Goal: Transaction & Acquisition: Purchase product/service

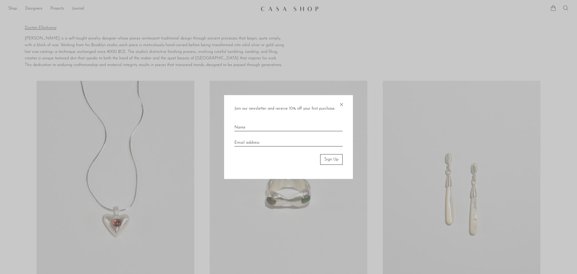
click at [343, 103] on span "×" at bounding box center [341, 103] width 5 height 16
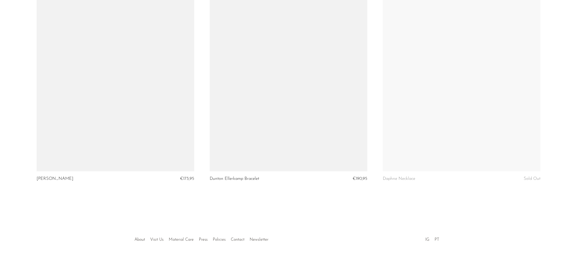
scroll to position [861, 0]
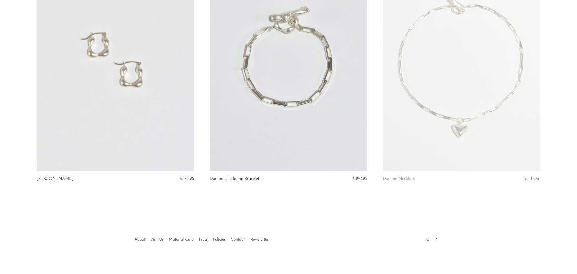
click at [107, 73] on link at bounding box center [116, 61] width 158 height 221
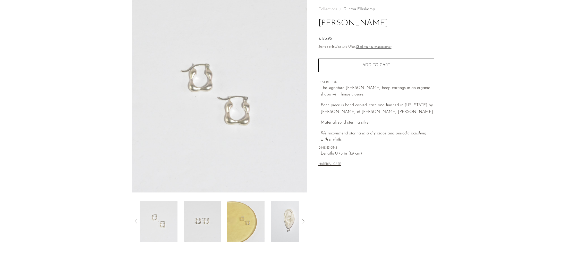
click at [206, 219] on img at bounding box center [202, 220] width 37 height 41
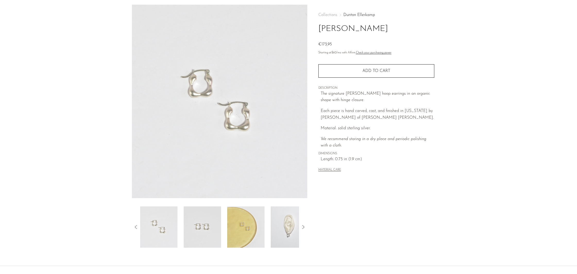
click at [241, 228] on img at bounding box center [245, 226] width 37 height 41
click at [284, 221] on img at bounding box center [289, 227] width 37 height 41
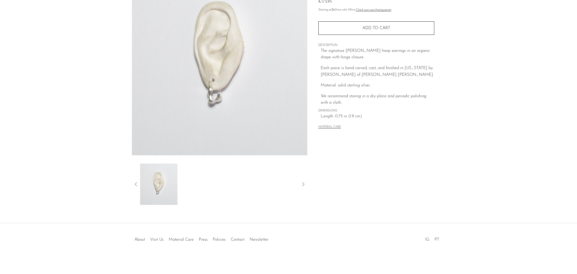
scroll to position [0, 0]
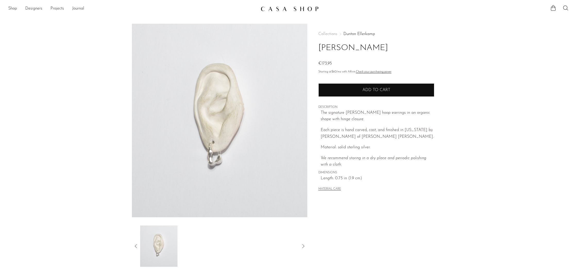
click at [361, 89] on button "Add to cart" at bounding box center [376, 89] width 116 height 13
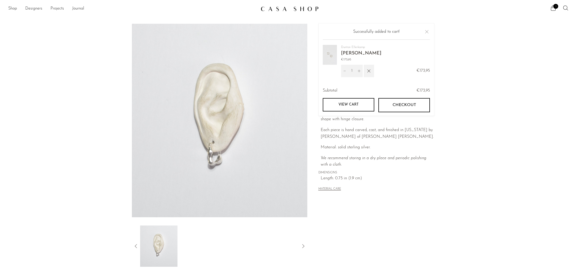
click at [394, 104] on span "Checkout" at bounding box center [403, 105] width 23 height 5
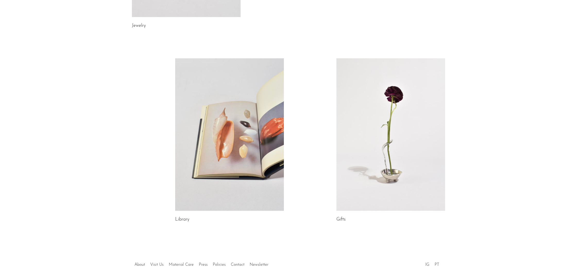
scroll to position [227, 0]
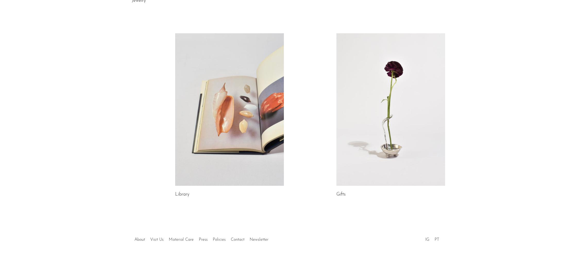
drag, startPoint x: 264, startPoint y: 238, endPoint x: 261, endPoint y: 240, distance: 4.3
click at [264, 238] on div at bounding box center [288, 234] width 99 height 18
click at [260, 240] on div at bounding box center [288, 234] width 99 height 18
click at [255, 237] on div at bounding box center [288, 234] width 99 height 18
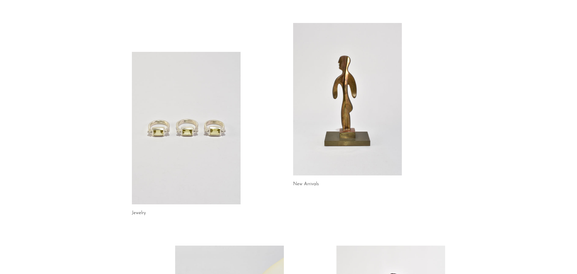
scroll to position [0, 0]
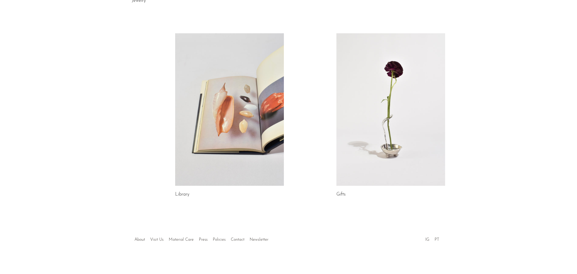
click at [259, 238] on div at bounding box center [288, 234] width 99 height 18
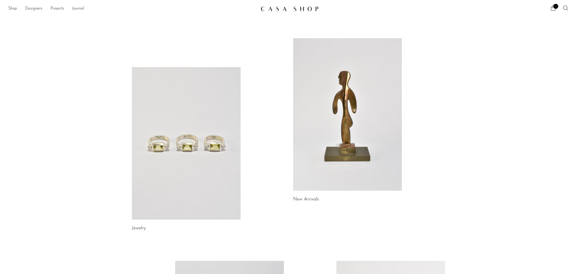
scroll to position [227, 0]
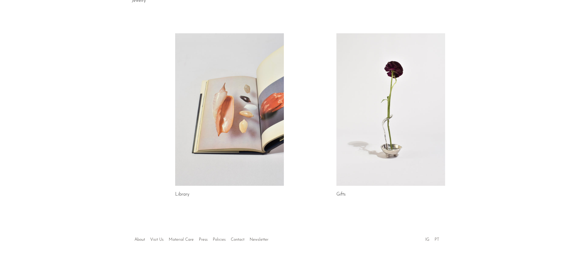
click at [438, 238] on link "PT" at bounding box center [437, 239] width 5 height 4
click at [239, 239] on link "Contact" at bounding box center [238, 239] width 14 height 4
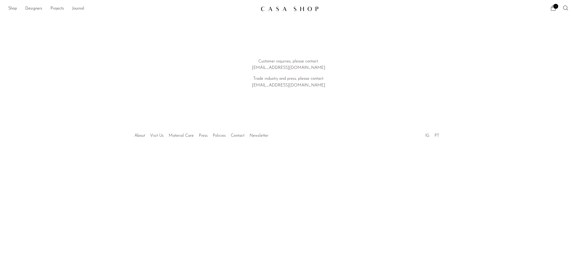
click at [255, 135] on div at bounding box center [288, 130] width 99 height 18
click at [156, 136] on link "Visit Us" at bounding box center [156, 135] width 13 height 4
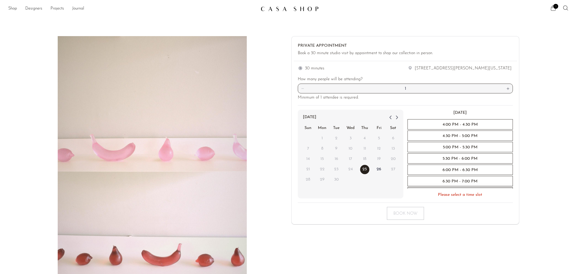
drag, startPoint x: 550, startPoint y: 10, endPoint x: 554, endPoint y: 9, distance: 4.5
click at [551, 10] on div "1" at bounding box center [445, 9] width 248 height 8
click at [554, 9] on icon at bounding box center [553, 8] width 6 height 6
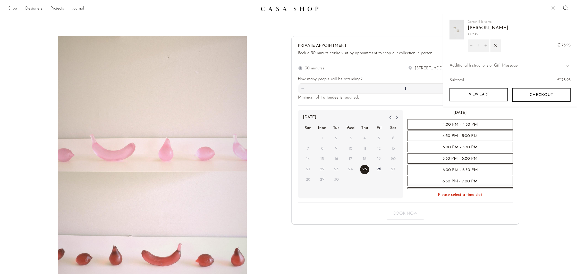
click at [538, 93] on span "Checkout" at bounding box center [541, 94] width 23 height 5
